Goal: Task Accomplishment & Management: Use online tool/utility

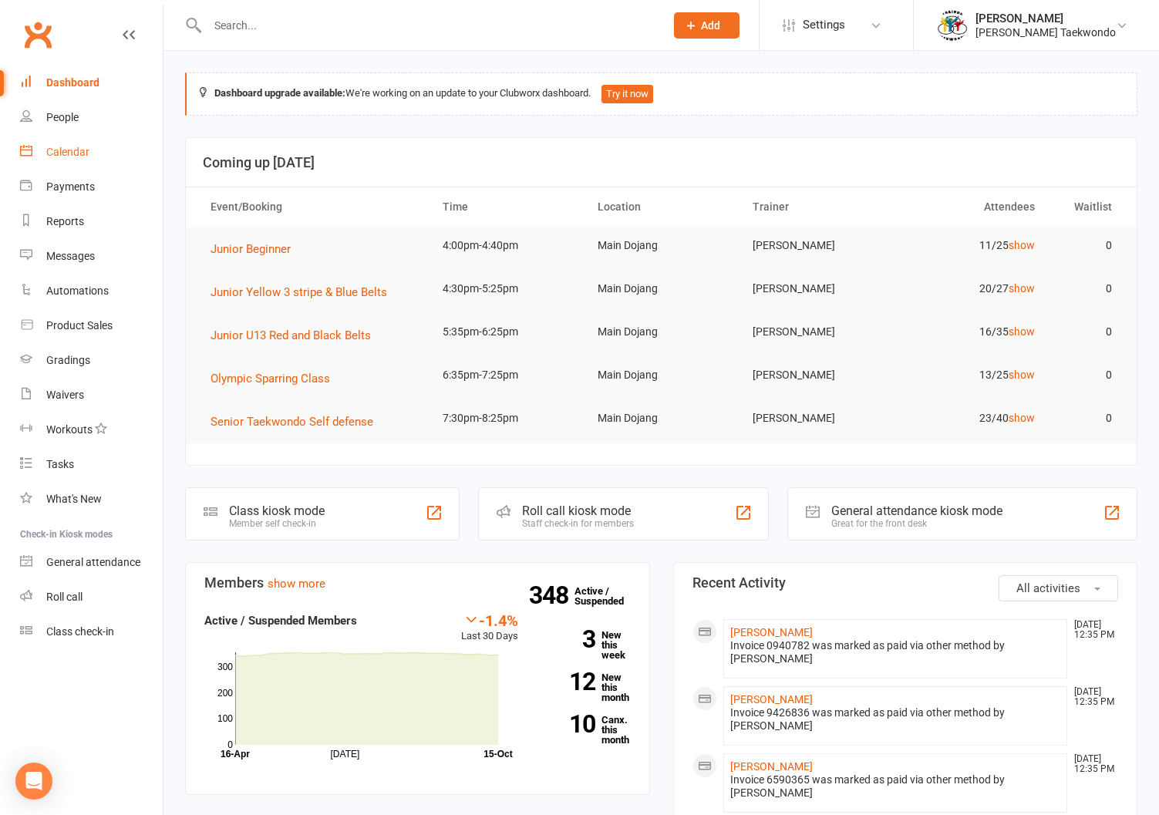
click at [65, 146] on div "Calendar" at bounding box center [67, 152] width 43 height 12
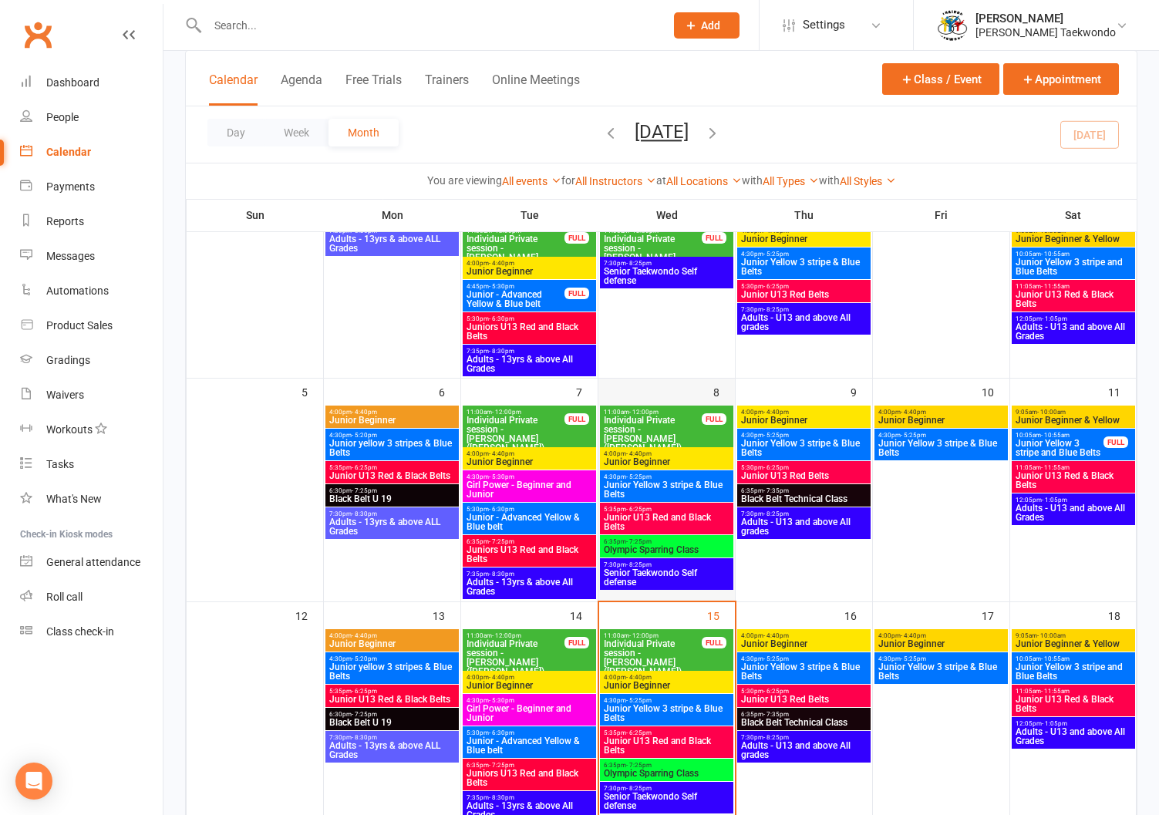
scroll to position [250, 0]
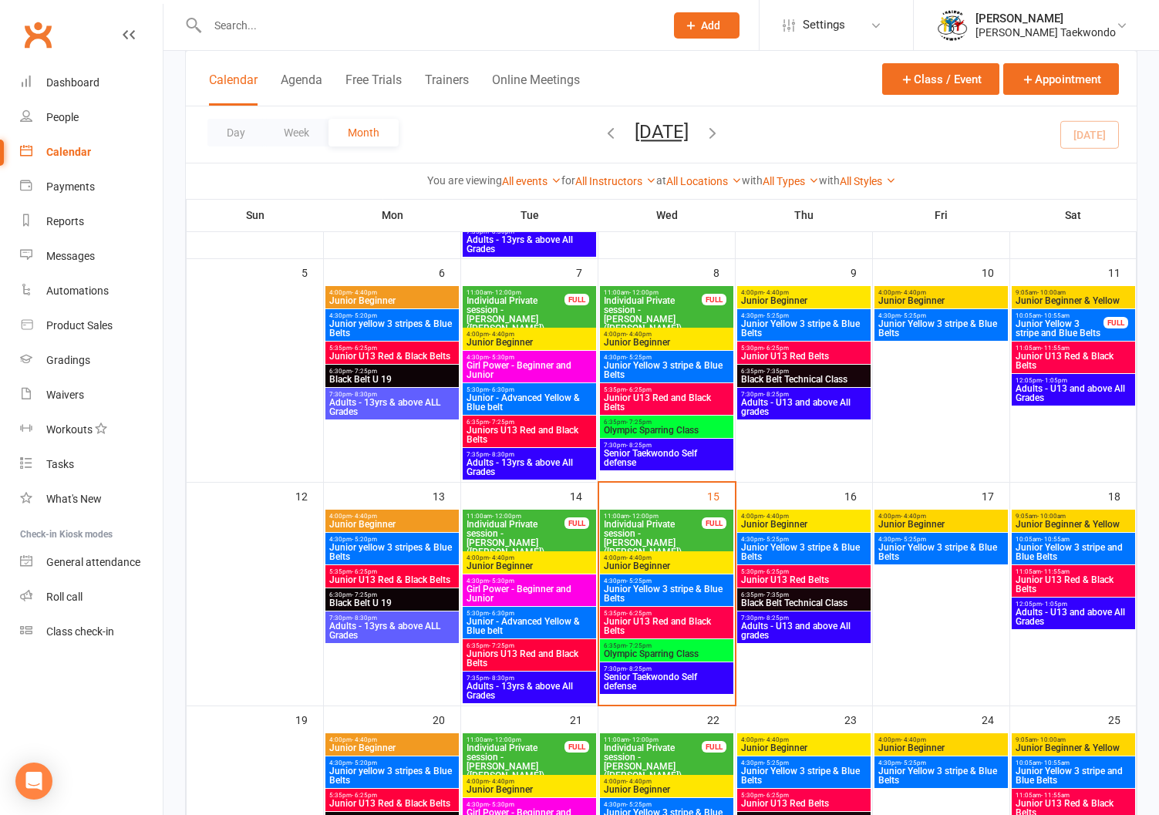
click at [691, 555] on span "4:00pm - 4:40pm" at bounding box center [666, 557] width 127 height 7
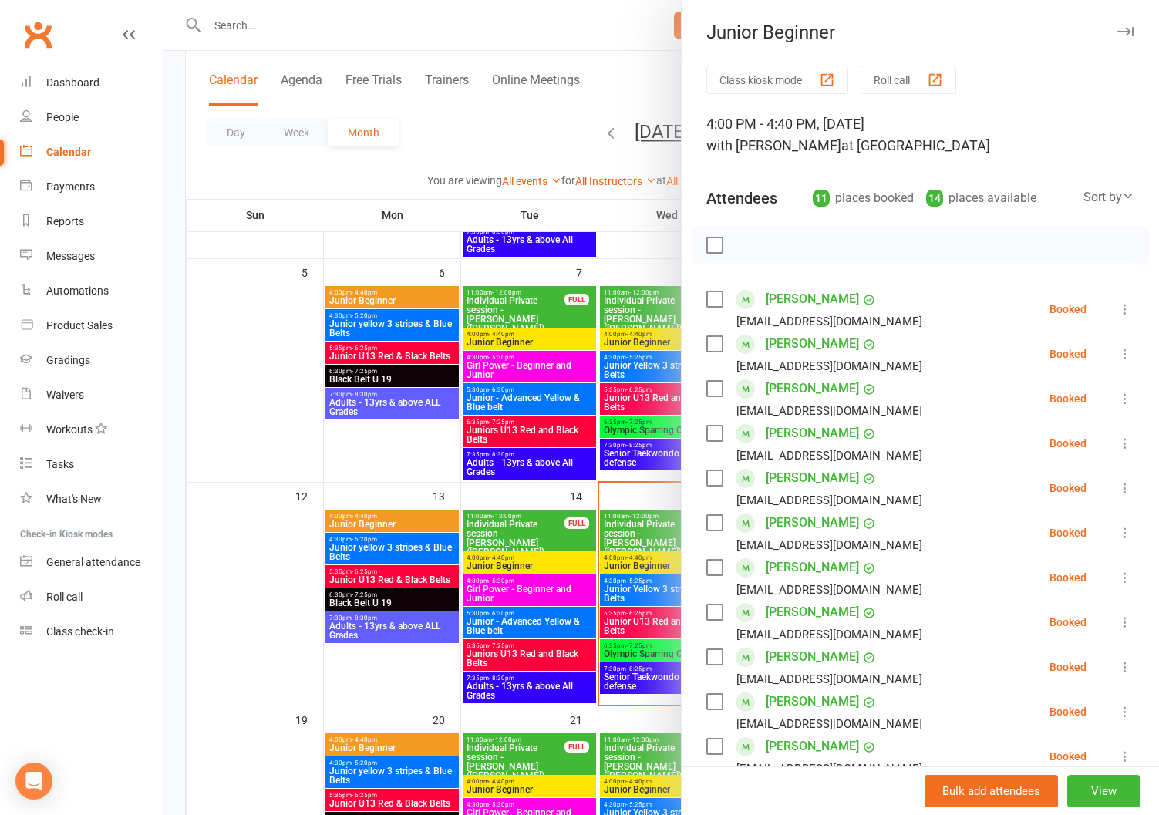
click at [886, 70] on button "Roll call" at bounding box center [908, 80] width 96 height 29
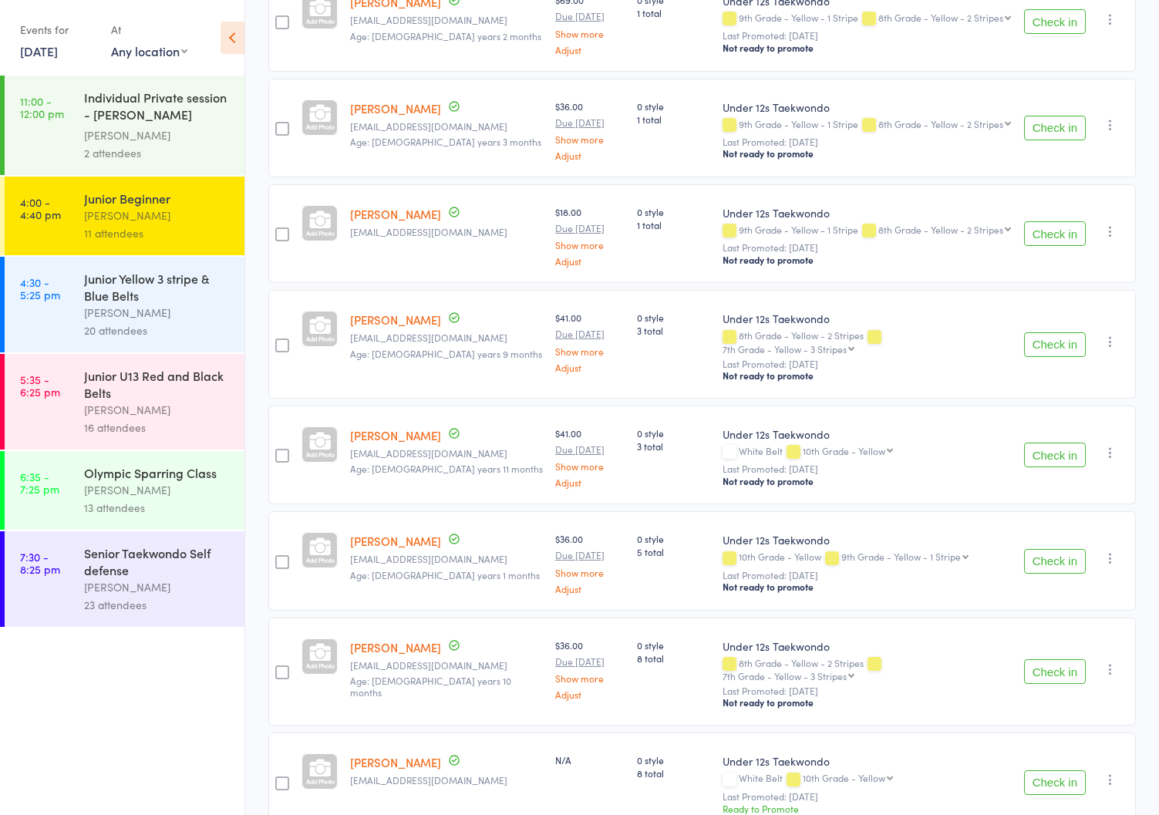
scroll to position [665, 0]
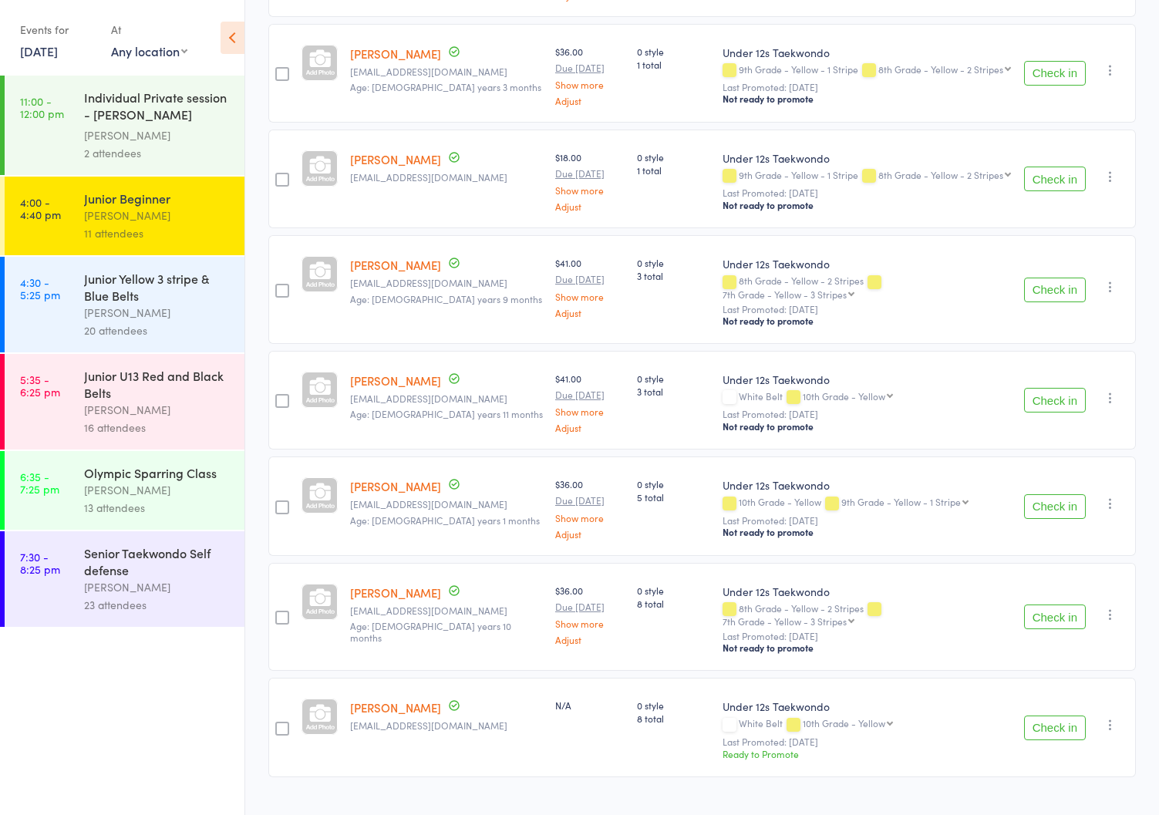
click at [121, 294] on div "Junior Yellow 3 stripe & Blue Belts" at bounding box center [157, 287] width 147 height 34
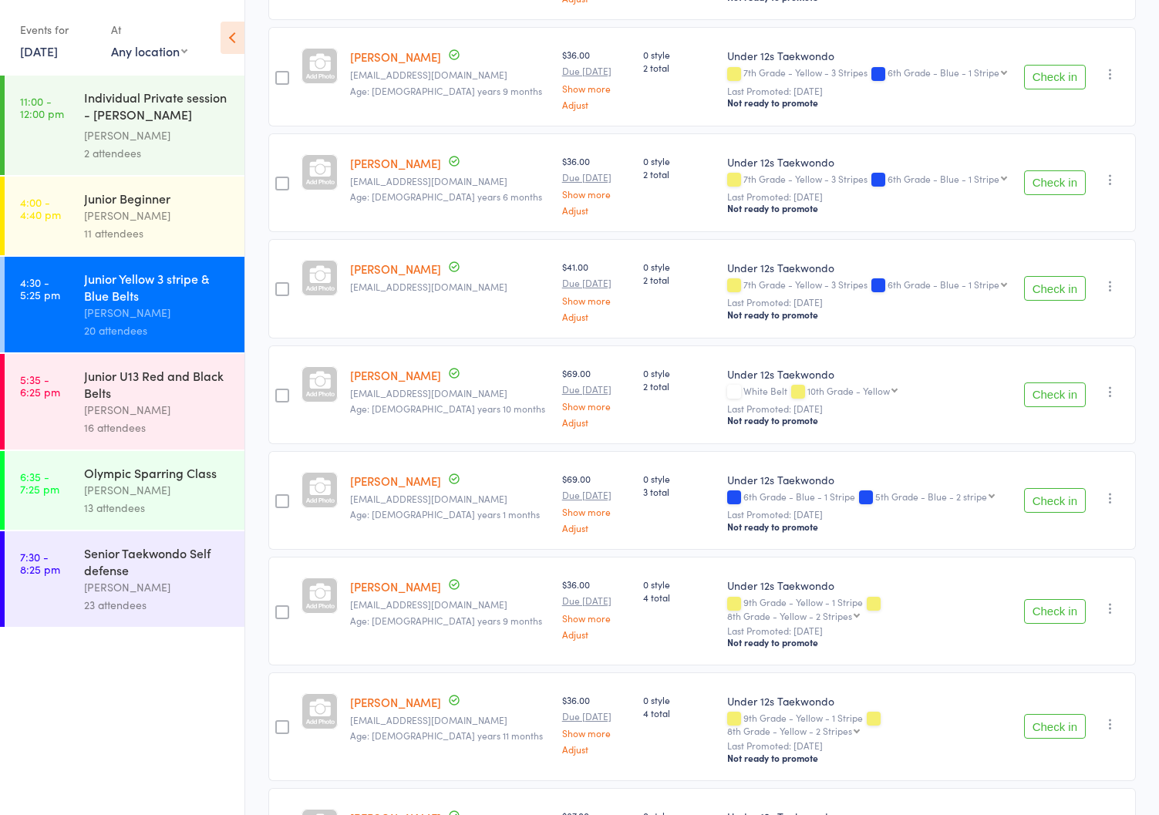
scroll to position [366, 0]
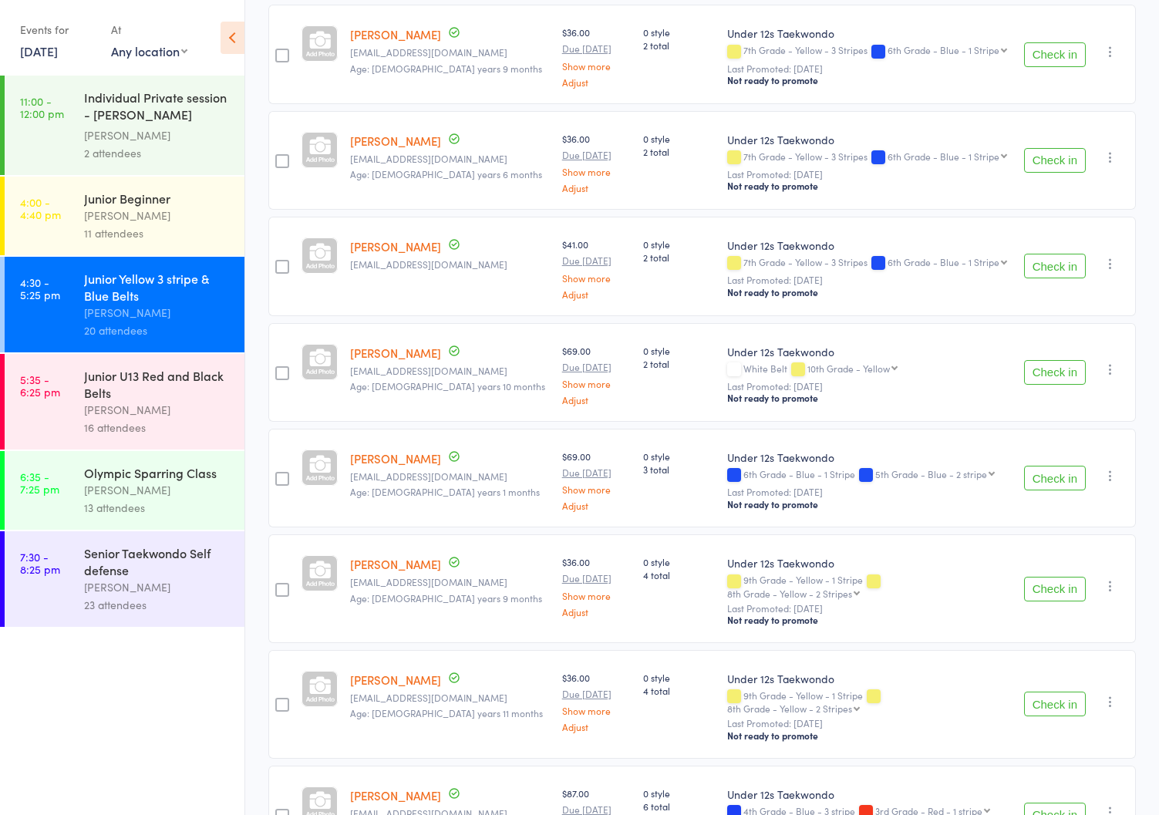
click at [120, 392] on div "Junior U13 Red and Black Belts" at bounding box center [157, 384] width 147 height 34
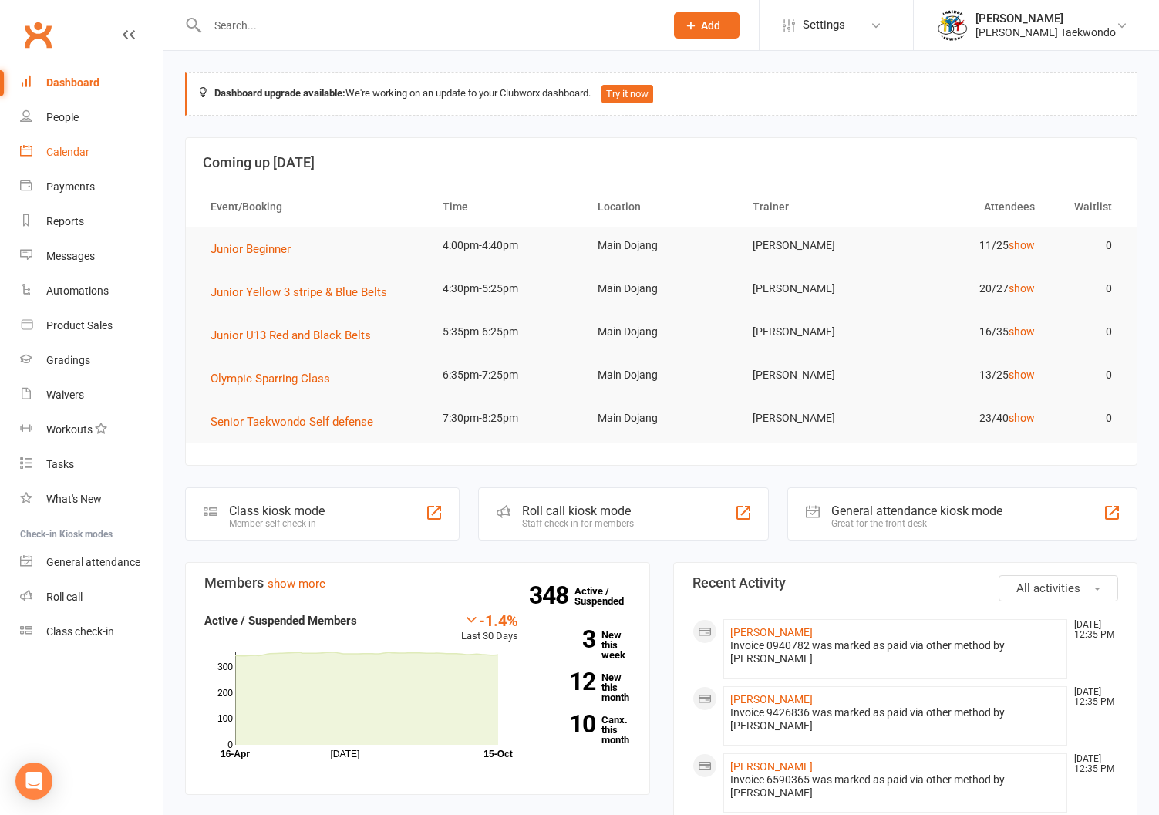
click at [62, 147] on div "Calendar" at bounding box center [67, 152] width 43 height 12
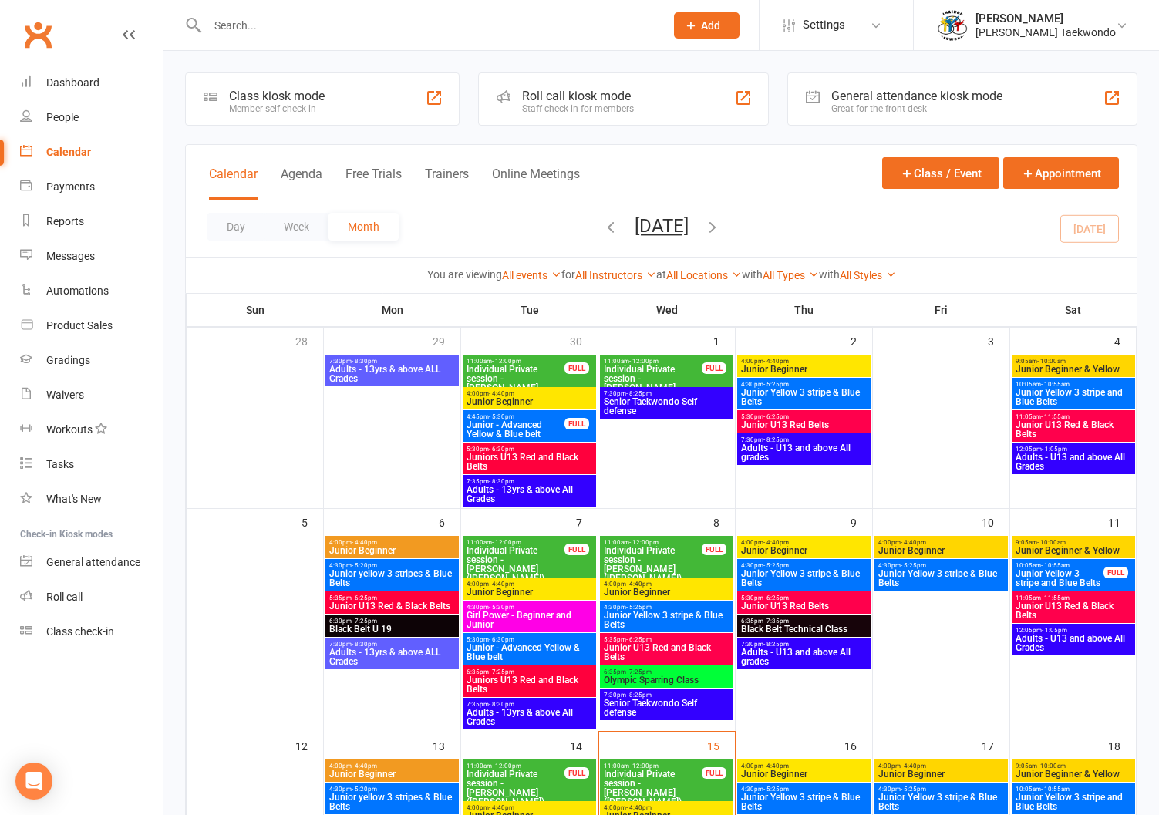
click at [657, 775] on span "Individual Private session - Eoghan (Owen) Clwyde" at bounding box center [652, 792] width 99 height 46
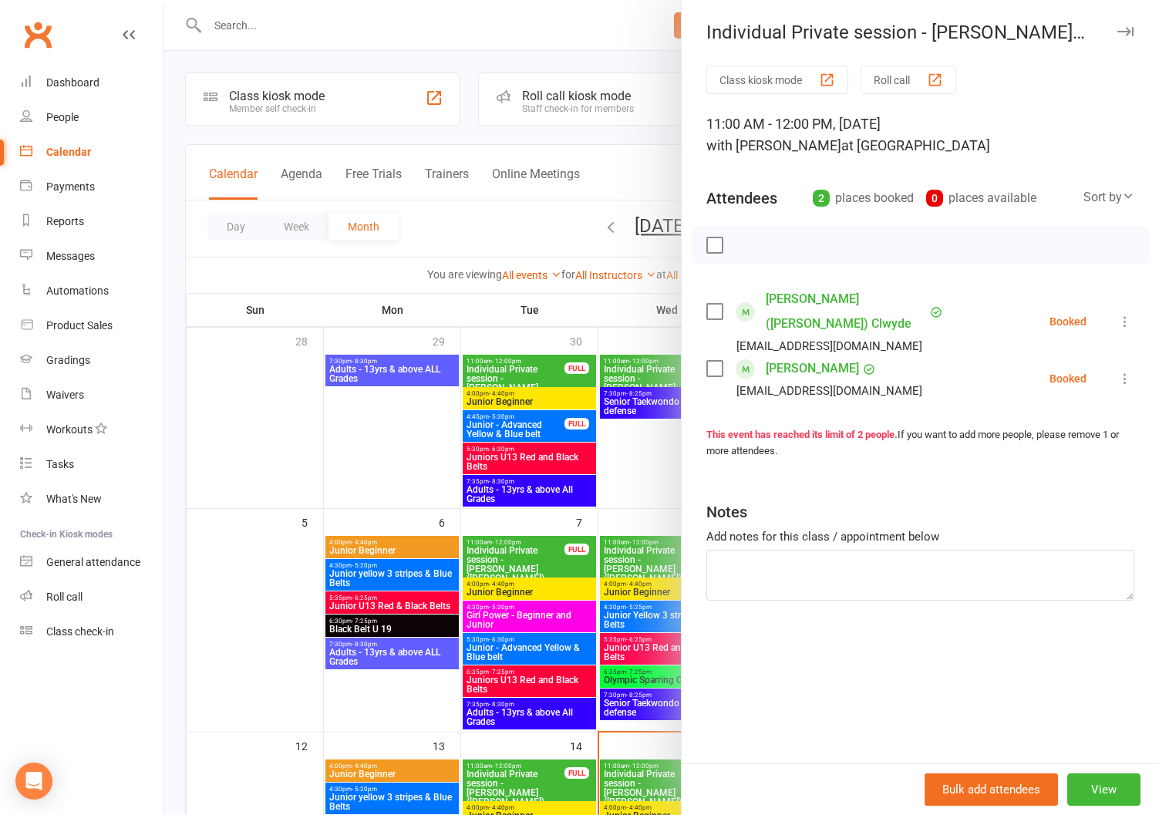
click at [888, 76] on button "Roll call" at bounding box center [908, 80] width 96 height 29
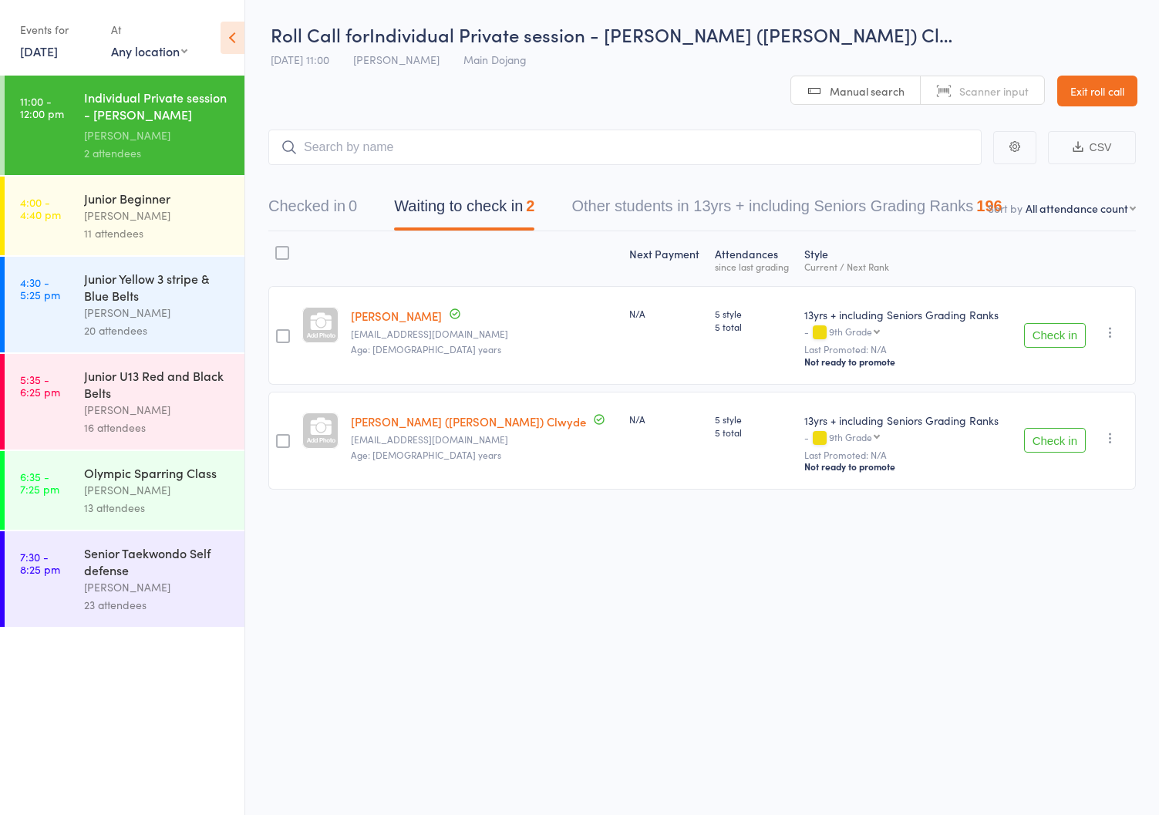
drag, startPoint x: 1099, startPoint y: 32, endPoint x: 1039, endPoint y: 19, distance: 61.5
click at [1098, 76] on link "Exit roll call" at bounding box center [1097, 91] width 80 height 31
